Goal: Task Accomplishment & Management: Use online tool/utility

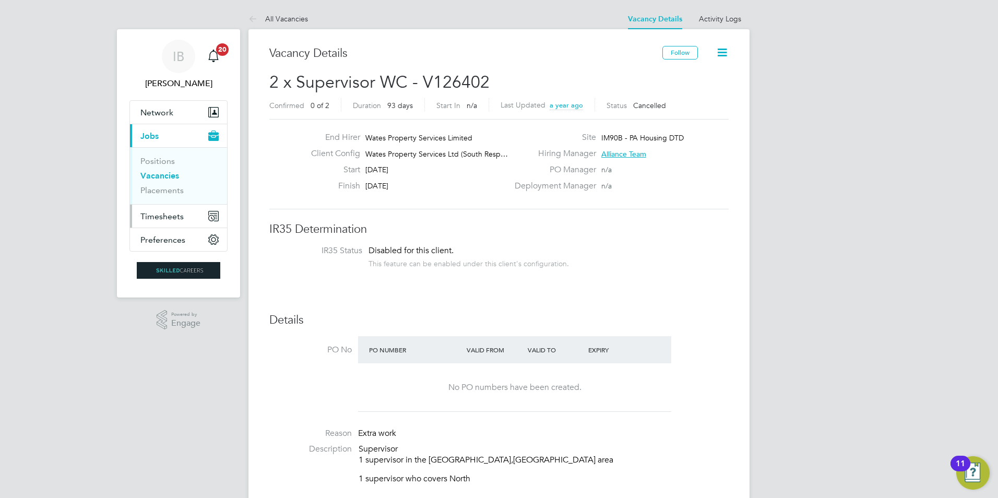
click at [158, 218] on span "Timesheets" at bounding box center [161, 216] width 43 height 10
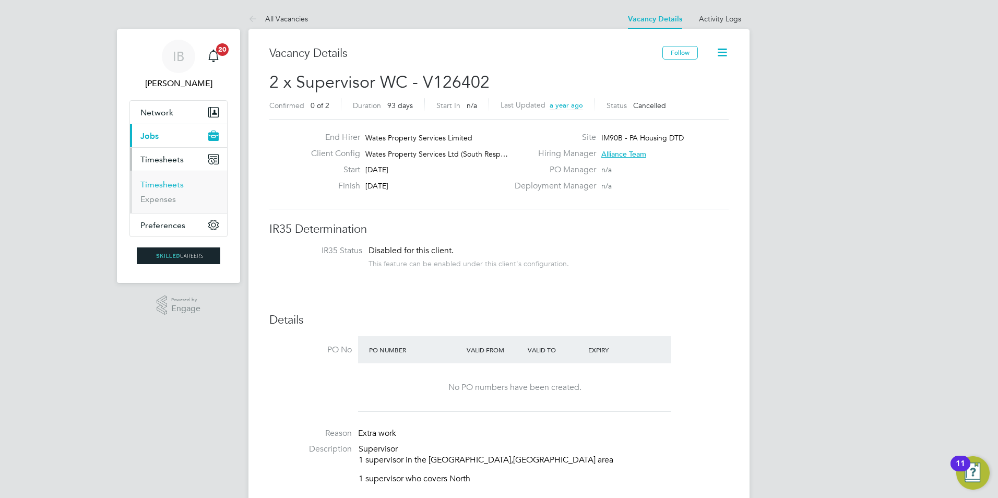
click at [168, 188] on link "Timesheets" at bounding box center [161, 185] width 43 height 10
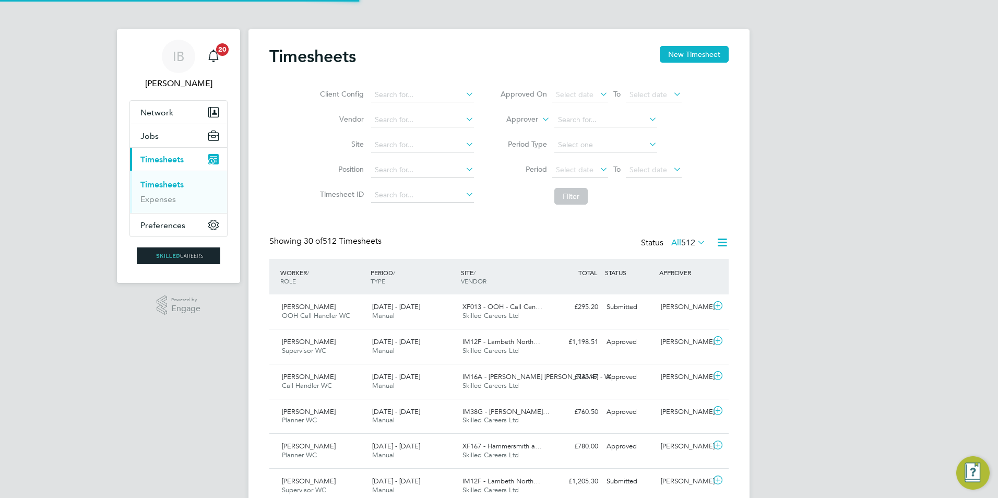
scroll to position [5, 5]
click at [532, 118] on label "Approver" at bounding box center [514, 119] width 47 height 10
click at [524, 130] on li "Worker" at bounding box center [512, 132] width 52 height 14
click at [588, 117] on input at bounding box center [605, 120] width 103 height 15
click at [596, 130] on li "[PERSON_NAME]" at bounding box center [605, 134] width 104 height 14
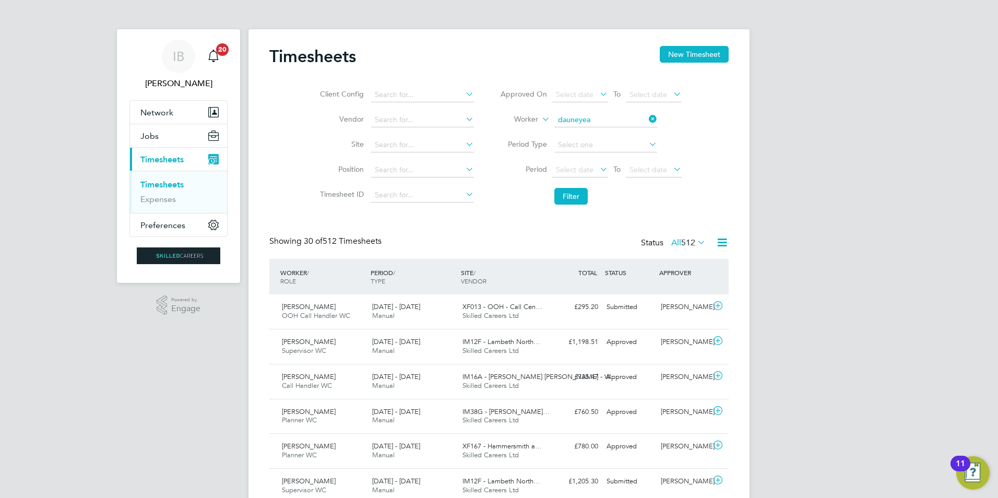
type input "[PERSON_NAME]"
click at [582, 172] on span "Select date" at bounding box center [575, 169] width 38 height 9
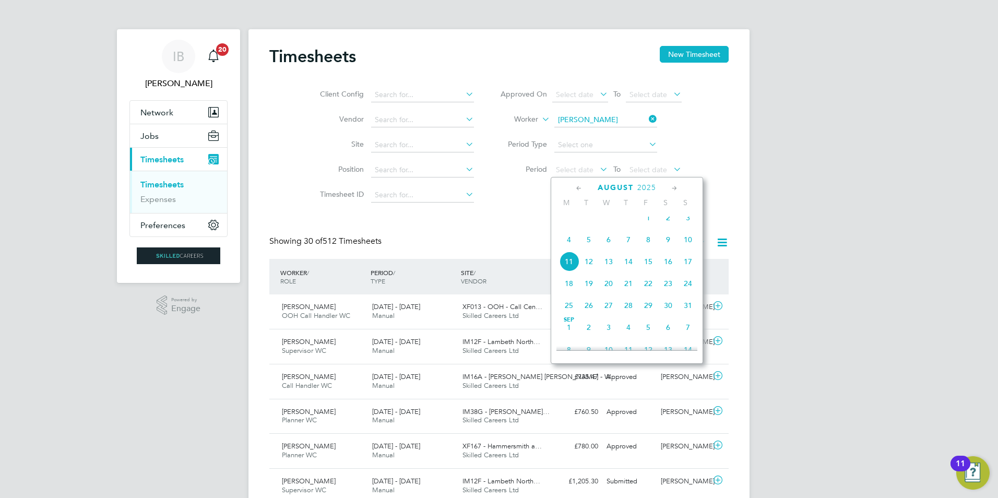
click at [578, 190] on icon at bounding box center [579, 188] width 10 height 11
click at [570, 269] on span "14" at bounding box center [569, 265] width 20 height 20
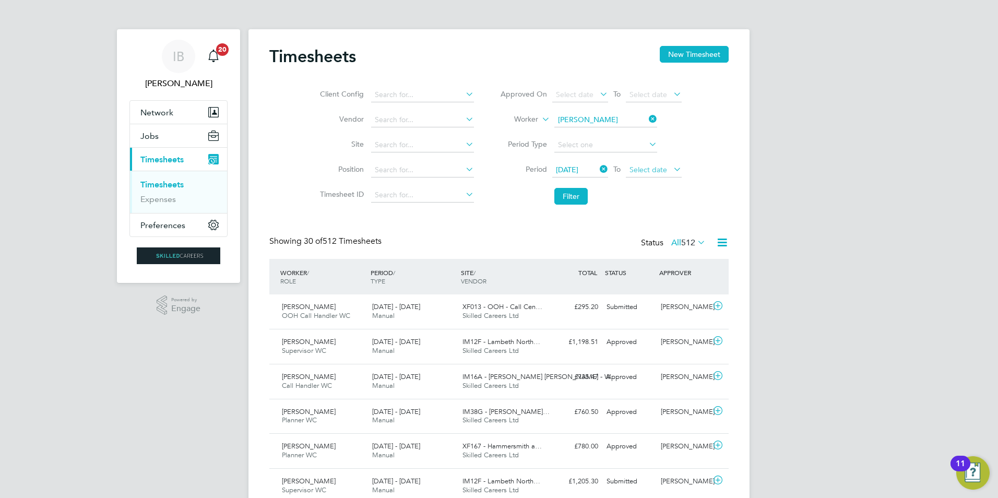
click at [652, 172] on span "Select date" at bounding box center [648, 169] width 38 height 9
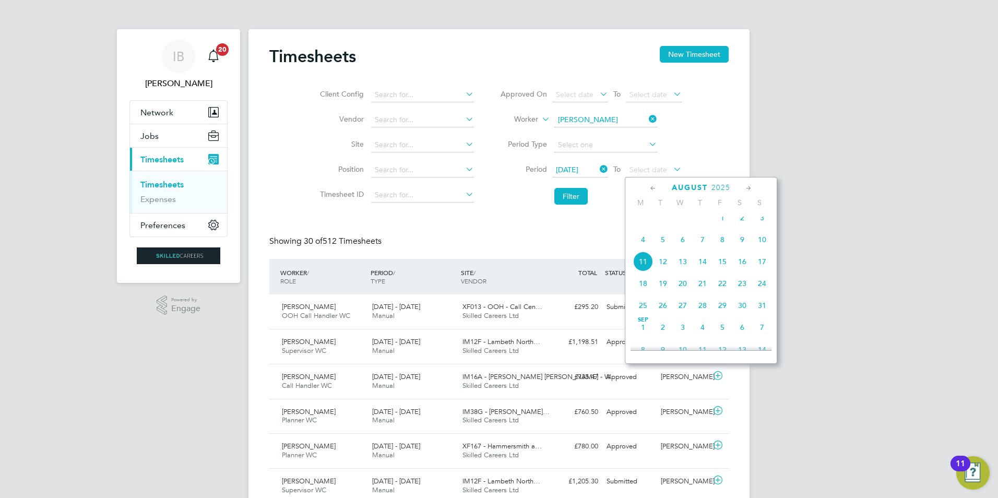
click at [650, 186] on icon at bounding box center [653, 188] width 10 height 11
click at [717, 274] on span "18" at bounding box center [722, 265] width 20 height 20
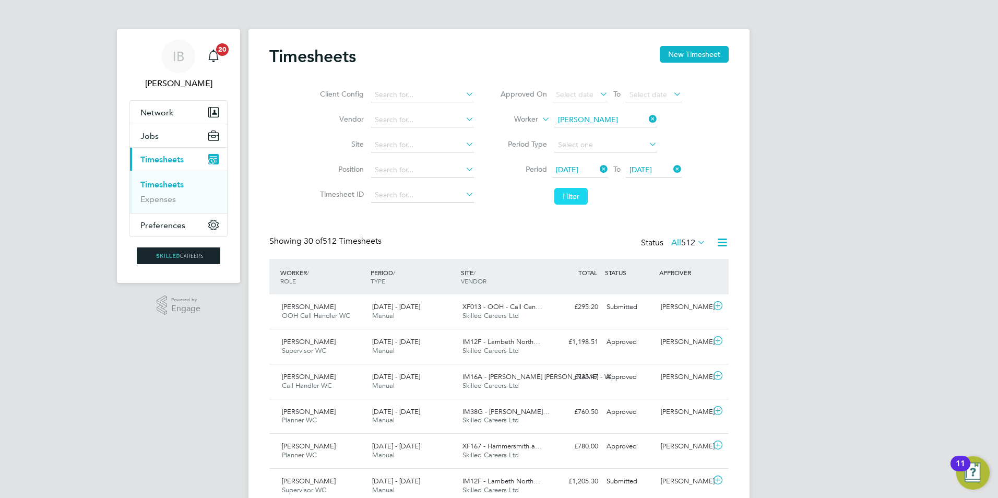
click at [568, 199] on button "Filter" at bounding box center [570, 196] width 33 height 17
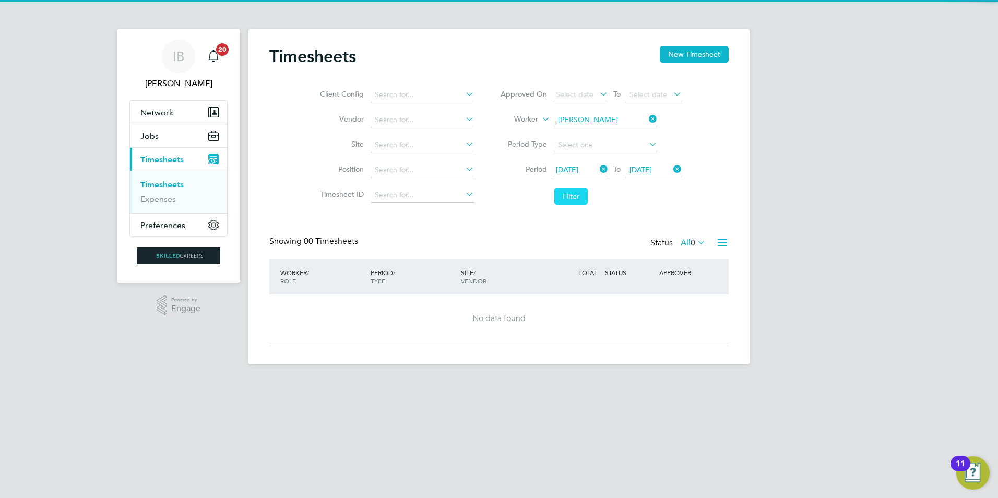
click at [568, 200] on button "Filter" at bounding box center [570, 196] width 33 height 17
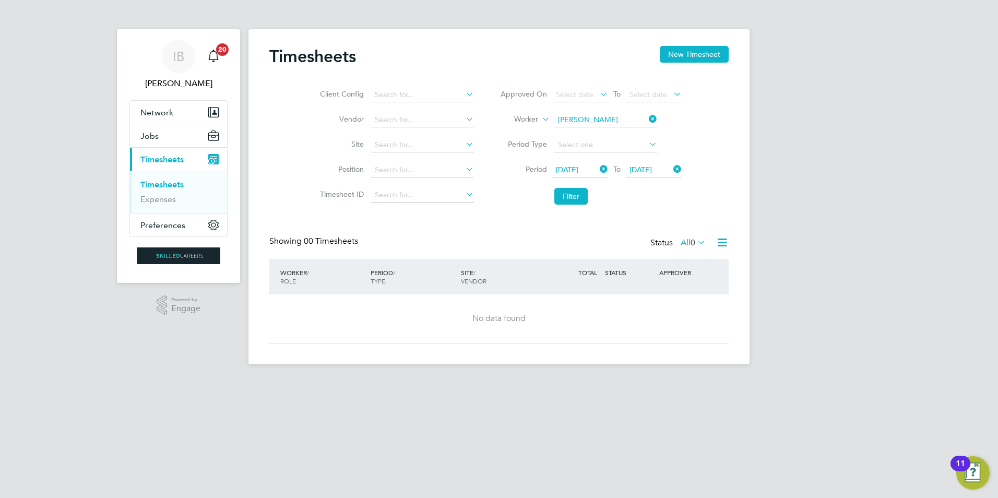
click at [598, 170] on icon at bounding box center [598, 169] width 0 height 15
click at [580, 171] on span "Select date" at bounding box center [575, 169] width 38 height 9
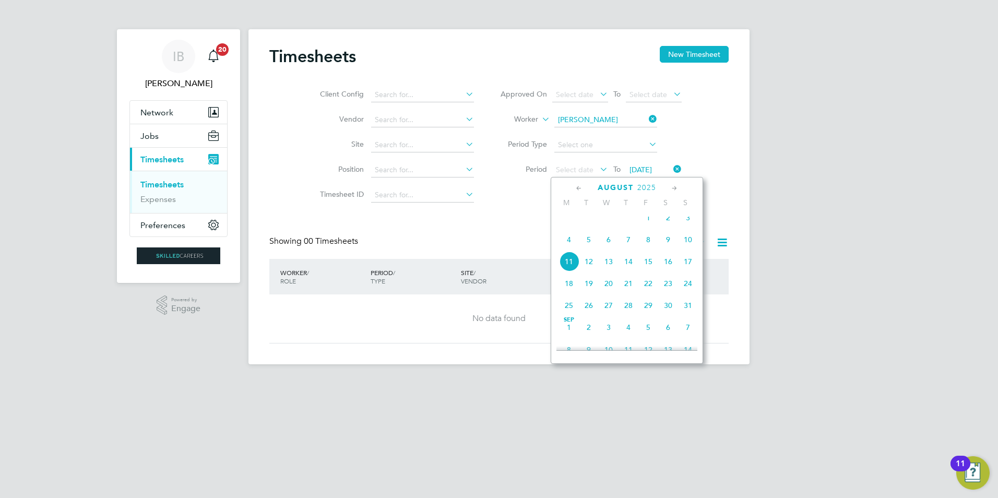
click at [577, 188] on icon at bounding box center [579, 188] width 10 height 11
click at [684, 224] on span "[DATE]" at bounding box center [688, 223] width 20 height 20
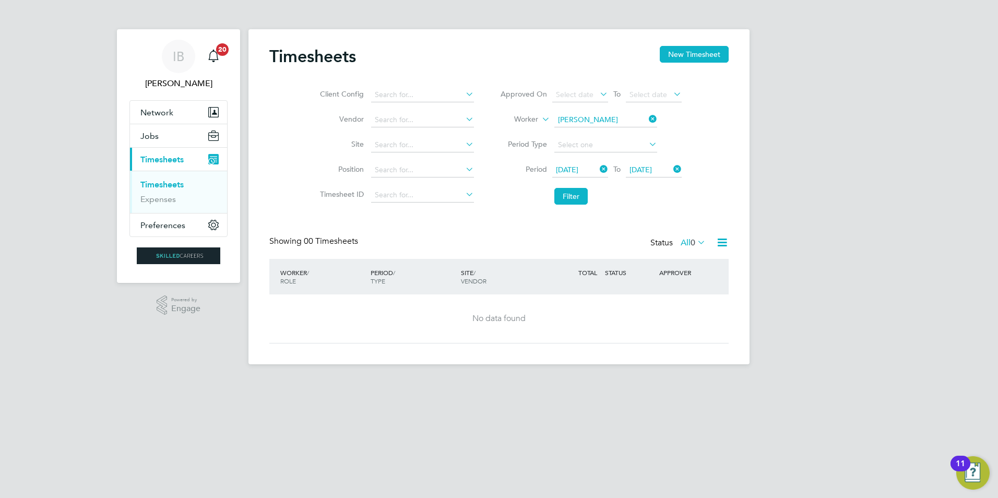
click at [652, 167] on span "[DATE]" at bounding box center [640, 169] width 22 height 9
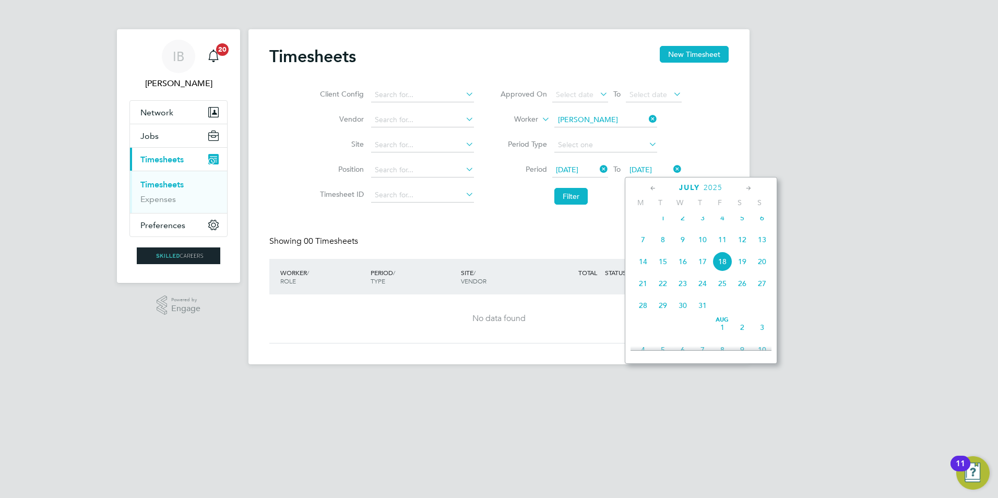
click at [748, 189] on icon at bounding box center [749, 188] width 10 height 11
click at [644, 269] on span "11" at bounding box center [643, 259] width 20 height 20
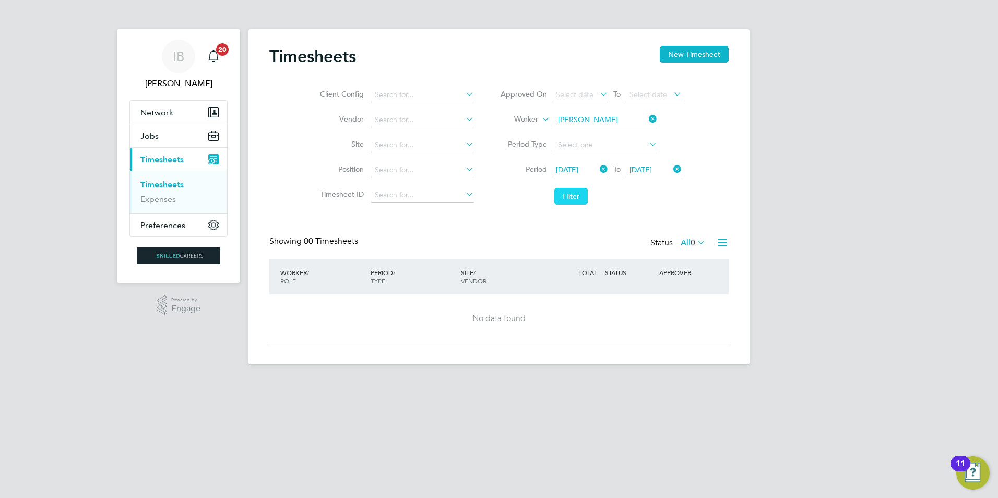
click at [571, 198] on button "Filter" at bounding box center [570, 196] width 33 height 17
click at [572, 202] on button "Filter" at bounding box center [570, 196] width 33 height 17
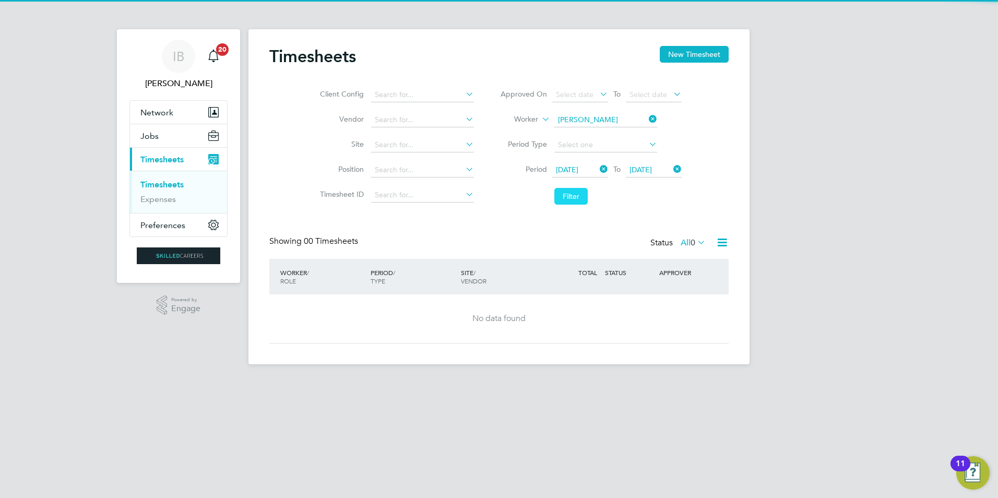
click at [572, 202] on button "Filter" at bounding box center [570, 196] width 33 height 17
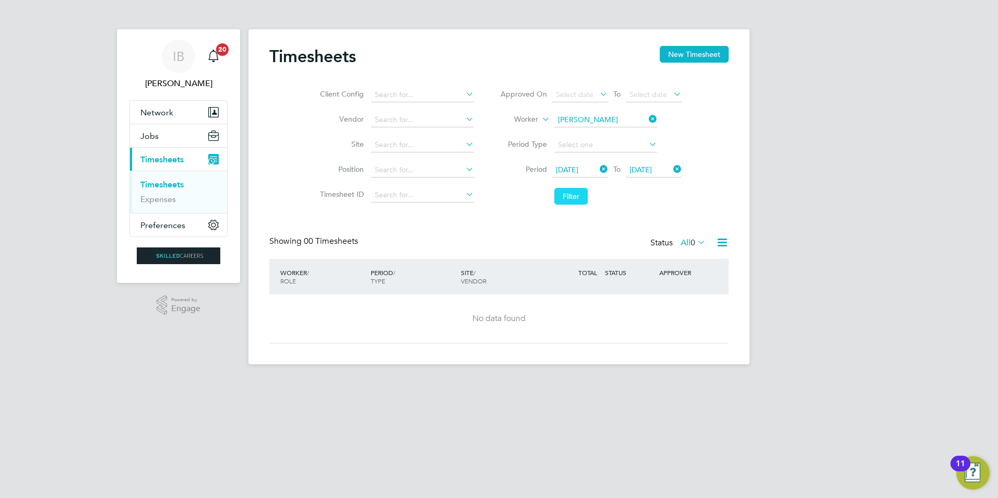
click at [572, 202] on button "Filter" at bounding box center [570, 196] width 33 height 17
click at [695, 246] on icon at bounding box center [695, 242] width 0 height 15
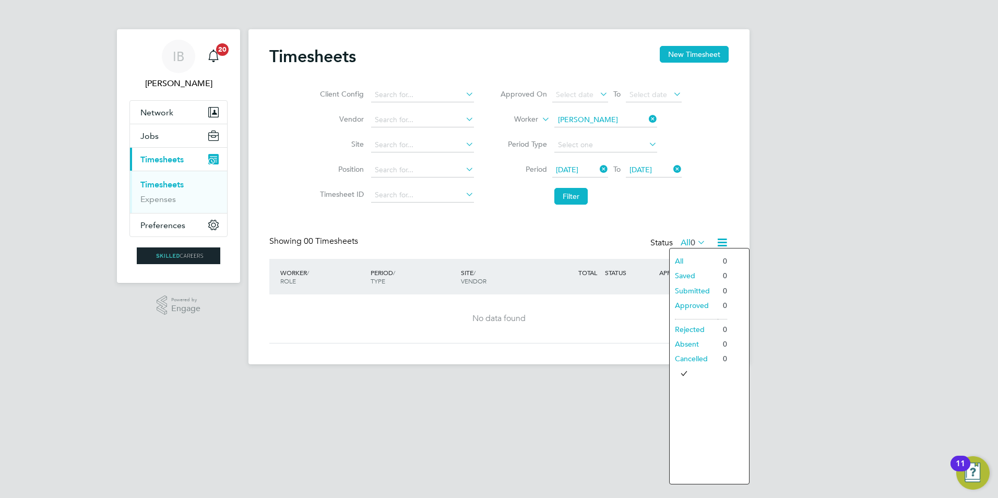
click at [586, 215] on div "Timesheets New Timesheet Client Config Vendor Site Position Timesheet ID Approv…" at bounding box center [498, 194] width 459 height 297
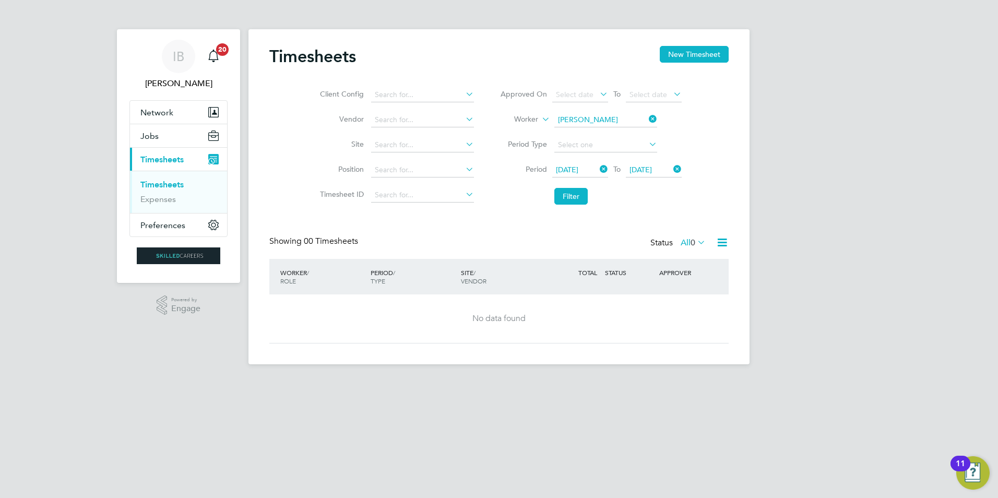
click at [723, 245] on icon at bounding box center [721, 242] width 13 height 13
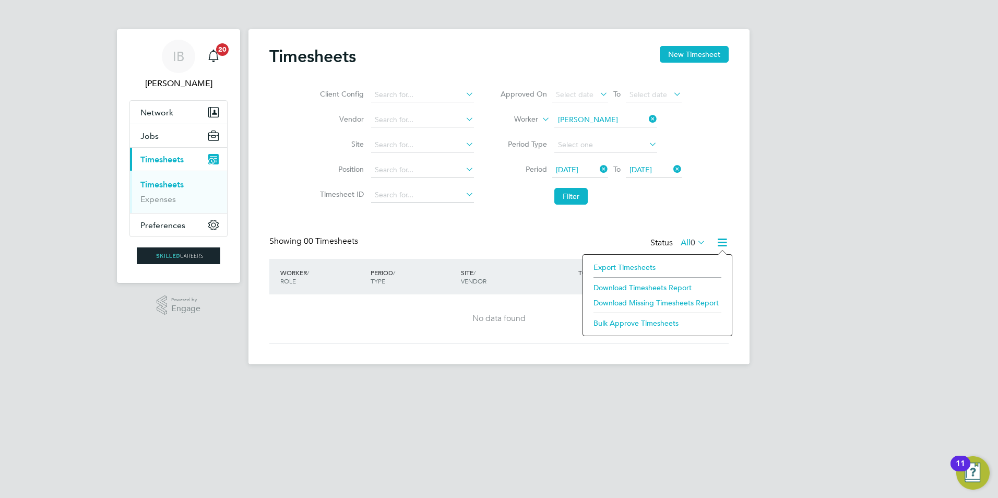
click at [548, 240] on div "Showing 00 Timesheets Status All 0" at bounding box center [498, 247] width 459 height 23
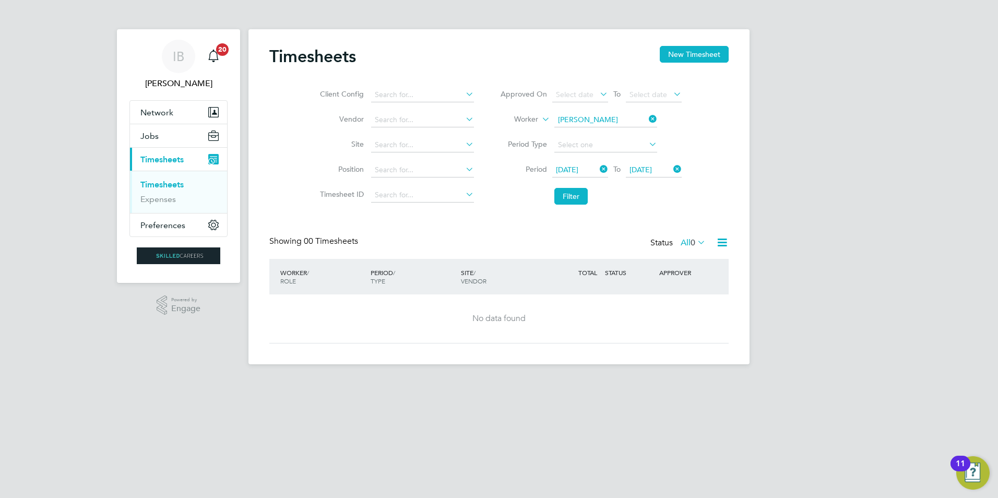
click at [598, 169] on icon at bounding box center [598, 169] width 0 height 15
click at [578, 168] on span "Select date" at bounding box center [575, 169] width 38 height 9
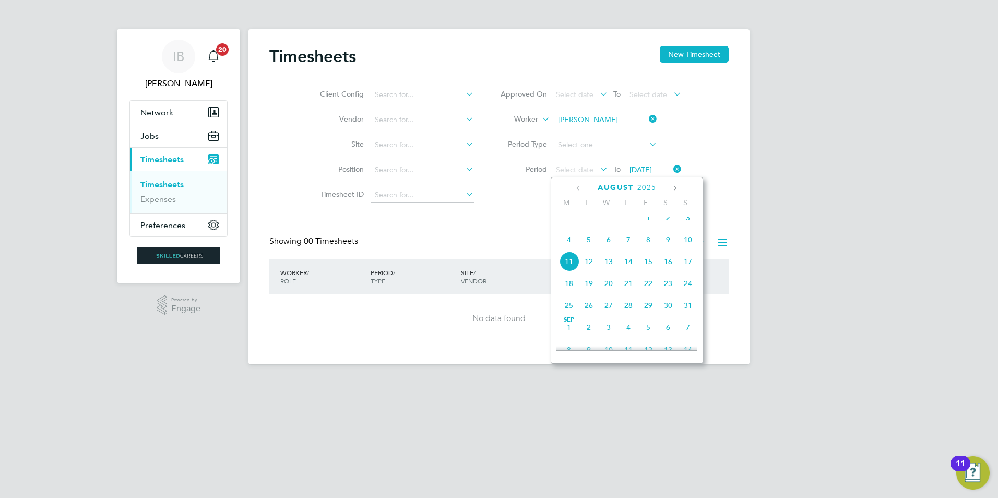
click at [574, 189] on div "[DATE]" at bounding box center [626, 188] width 141 height 10
click at [578, 189] on icon at bounding box center [579, 188] width 10 height 11
click at [588, 222] on span "Apr" at bounding box center [589, 219] width 20 height 5
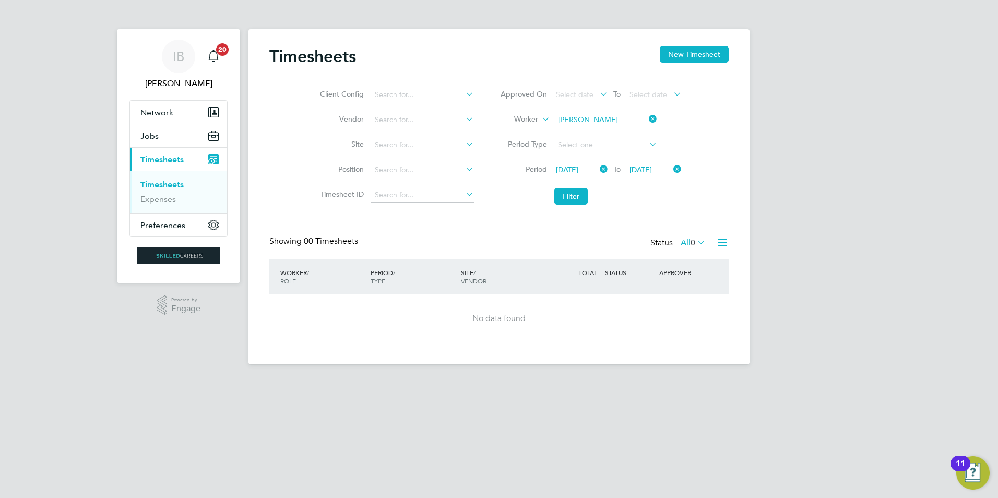
click at [652, 170] on span "[DATE]" at bounding box center [640, 169] width 22 height 9
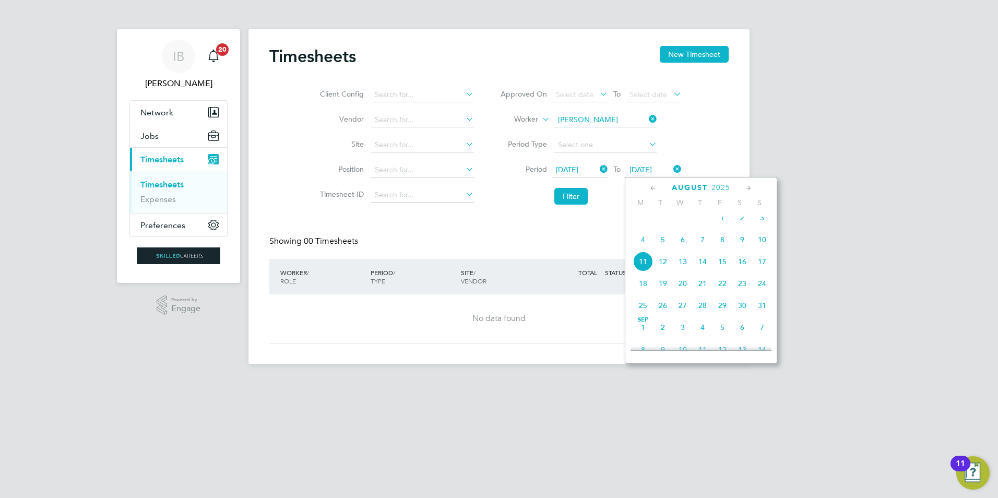
click at [643, 249] on span "4" at bounding box center [643, 240] width 20 height 20
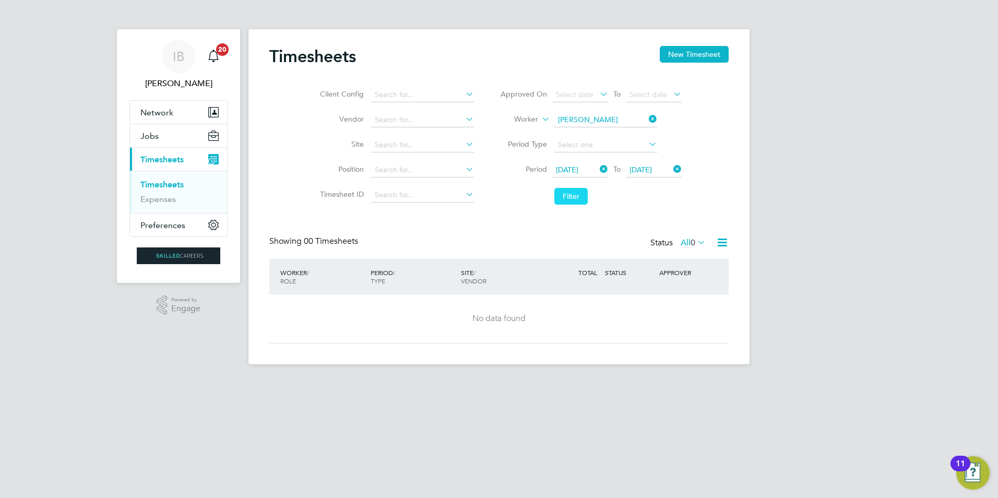
click at [578, 198] on button "Filter" at bounding box center [570, 196] width 33 height 17
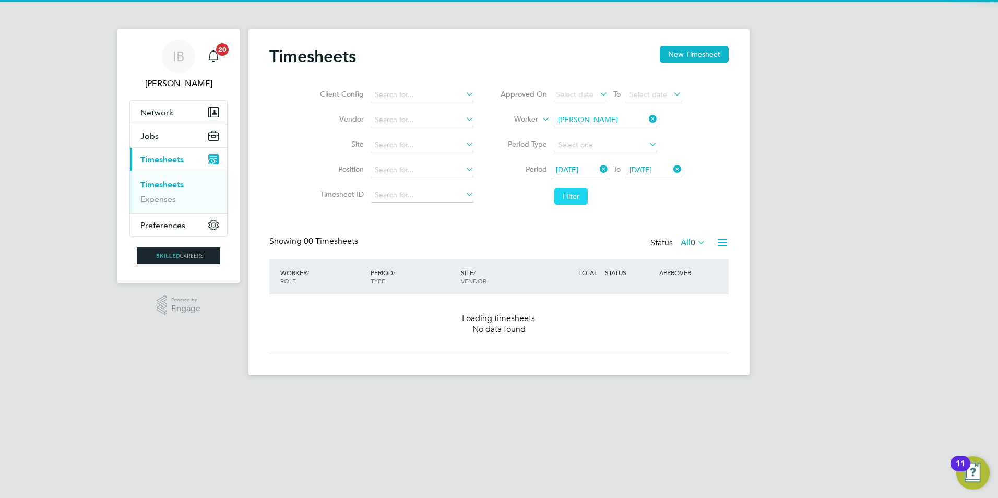
click at [578, 198] on button "Filter" at bounding box center [570, 196] width 33 height 17
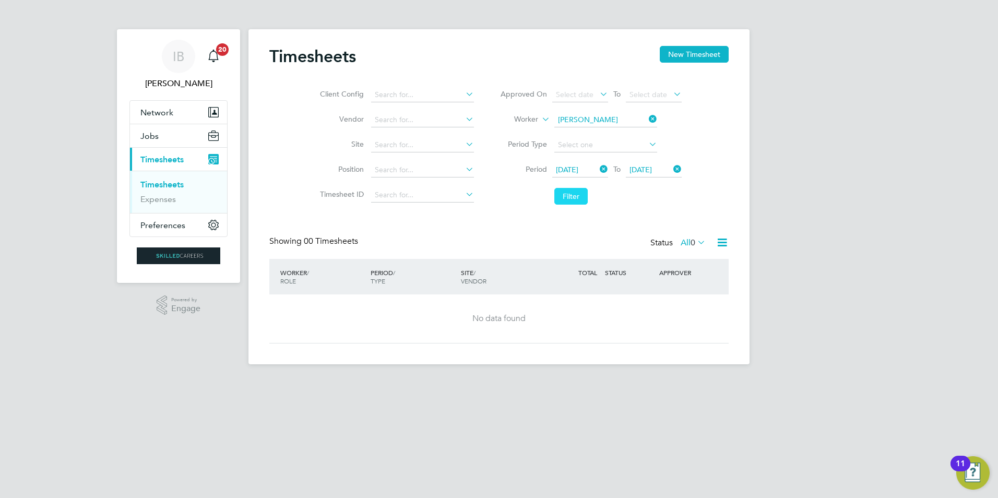
click at [578, 198] on button "Filter" at bounding box center [570, 196] width 33 height 17
click at [160, 188] on link "Timesheets" at bounding box center [161, 185] width 43 height 10
click at [160, 183] on link "Timesheets" at bounding box center [161, 185] width 43 height 10
click at [682, 57] on button "New Timesheet" at bounding box center [694, 54] width 69 height 17
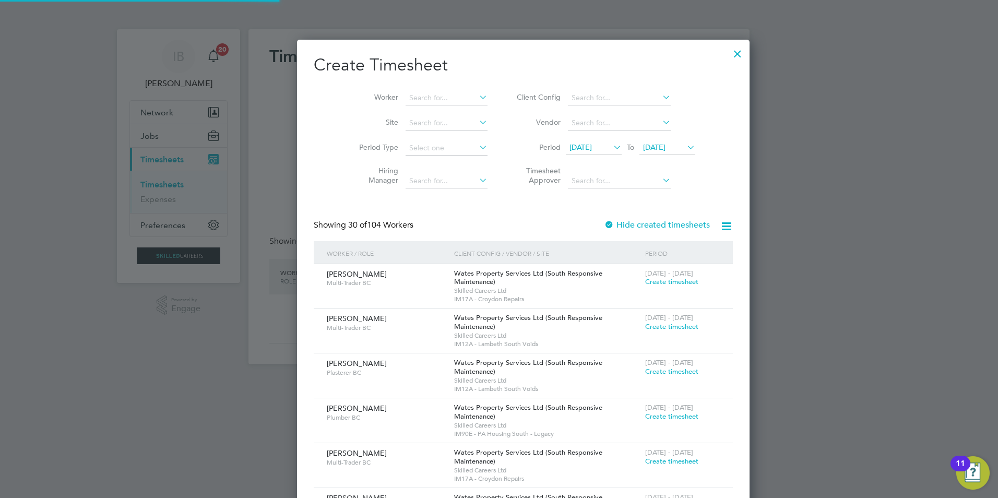
scroll to position [1605, 404]
click at [604, 225] on div at bounding box center [609, 225] width 10 height 10
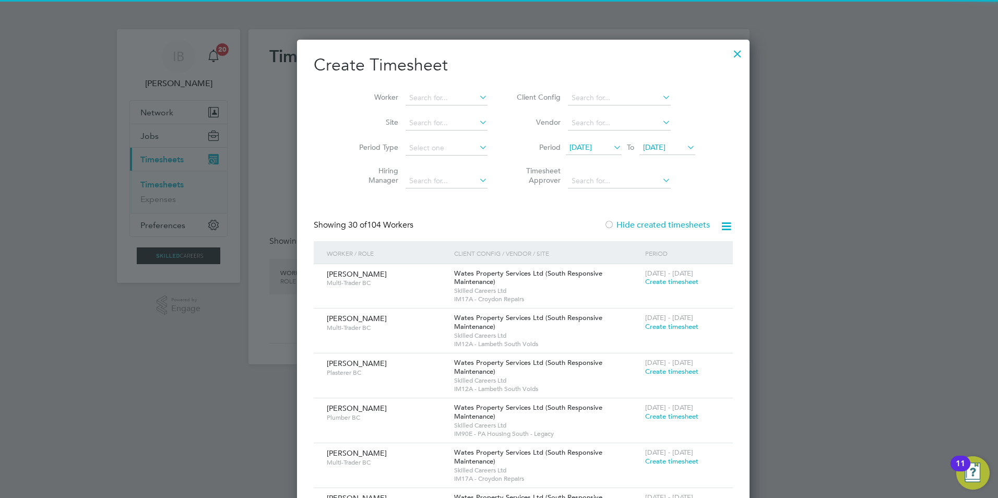
click at [574, 147] on span "[DATE]" at bounding box center [580, 146] width 22 height 9
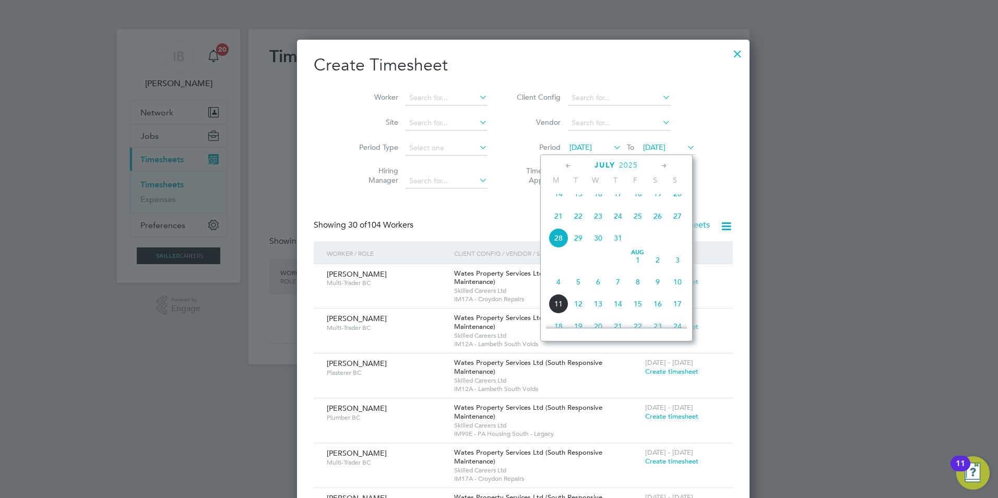
click at [564, 162] on icon at bounding box center [569, 165] width 10 height 11
click at [679, 202] on span "[DATE]" at bounding box center [677, 199] width 20 height 20
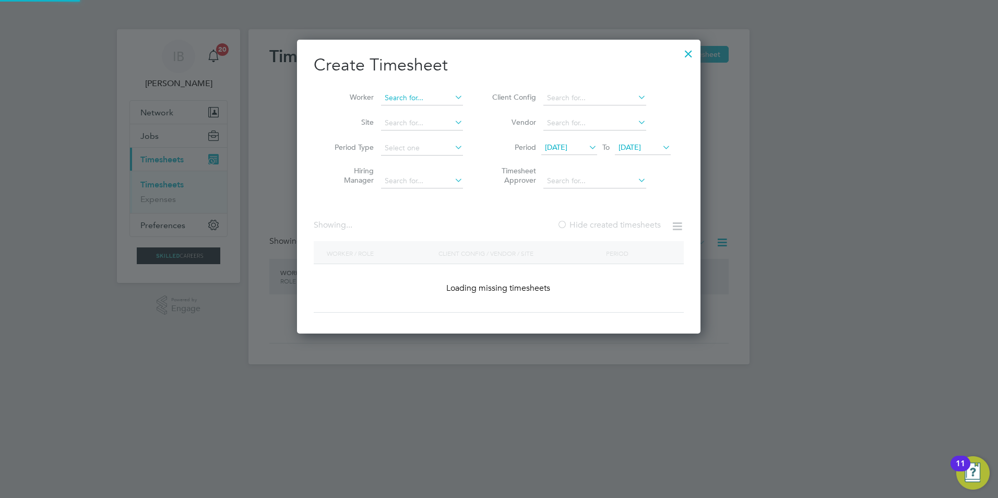
click at [405, 103] on input at bounding box center [422, 98] width 82 height 15
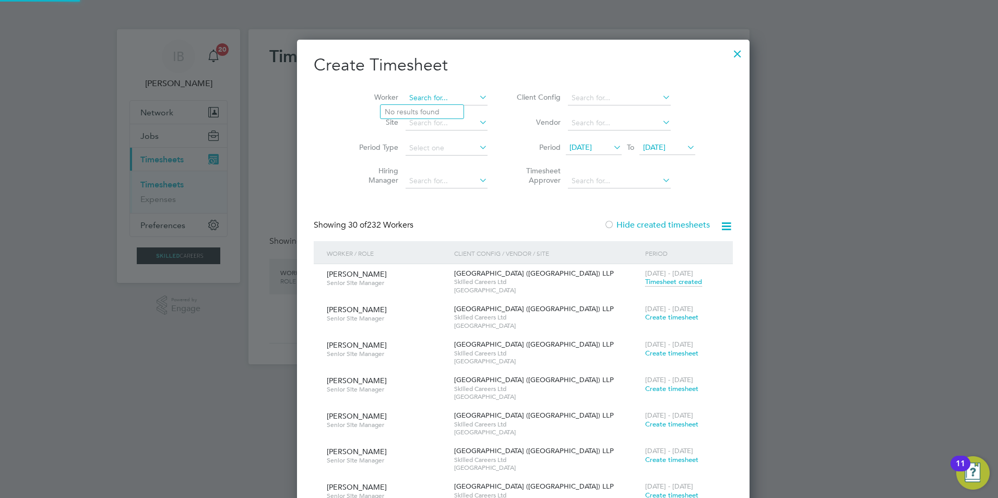
scroll to position [10492, 404]
click at [416, 110] on li "Dau [PERSON_NAME]" at bounding box center [421, 112] width 83 height 14
type input "[PERSON_NAME]"
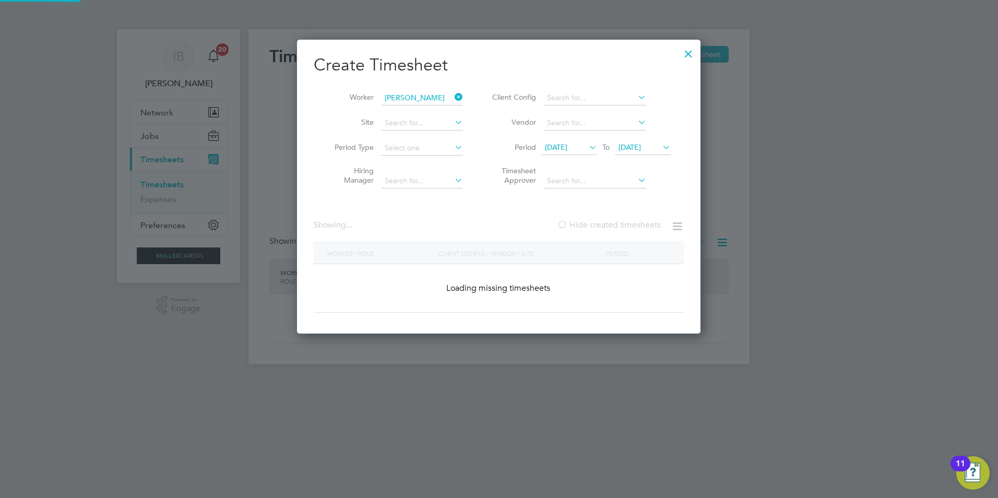
scroll to position [379, 404]
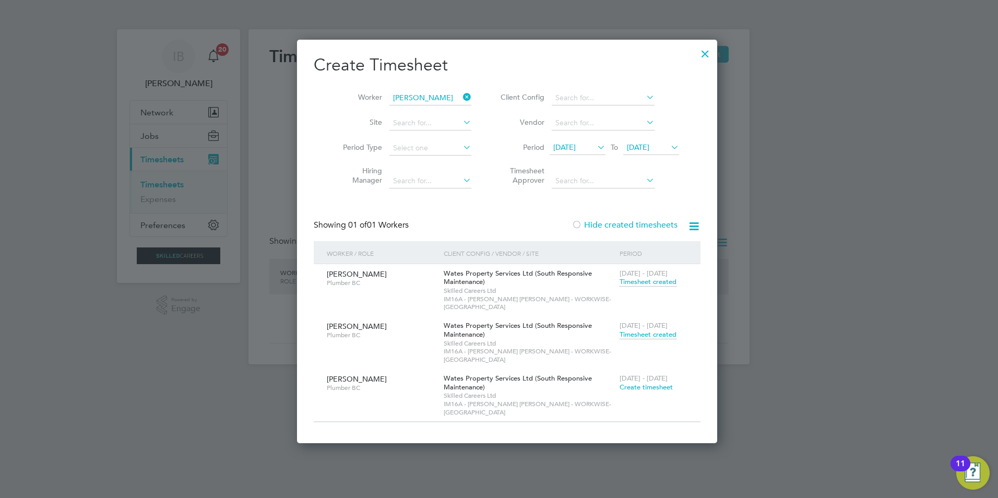
click at [630, 330] on span "Timesheet created" at bounding box center [647, 334] width 57 height 9
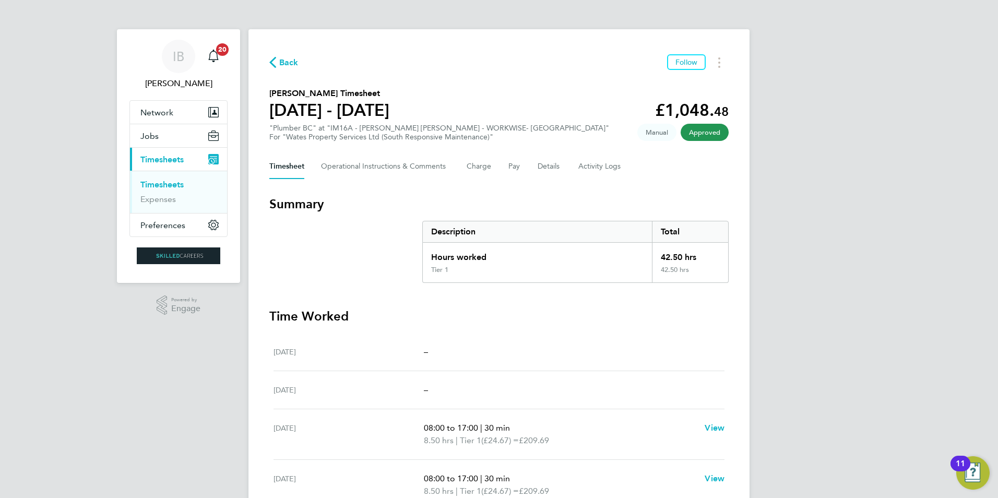
drag, startPoint x: 268, startPoint y: 111, endPoint x: 407, endPoint y: 111, distance: 139.3
click at [407, 111] on div "Back Follow [PERSON_NAME] Timesheet [DATE] - [DATE] £1,048. 48 "Plumber BC" at …" at bounding box center [498, 358] width 501 height 658
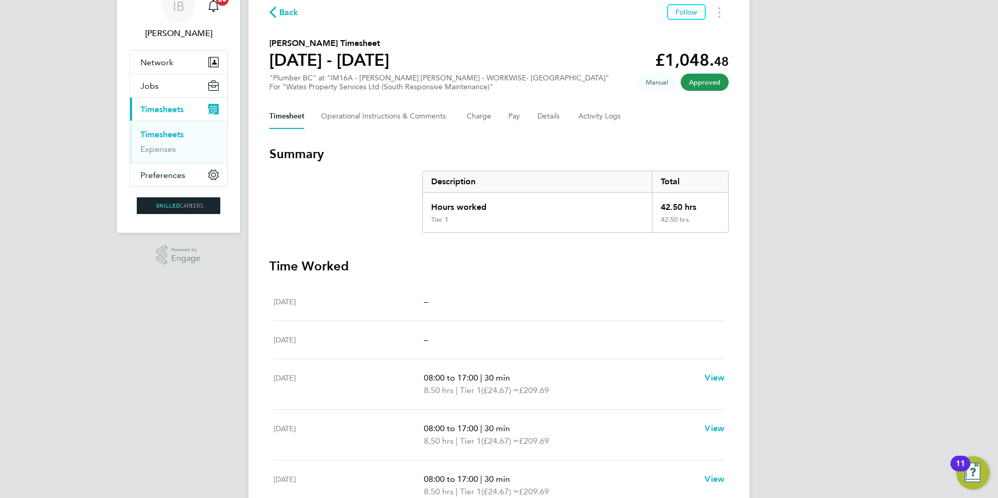
scroll to position [50, 0]
